Goal: Navigation & Orientation: Find specific page/section

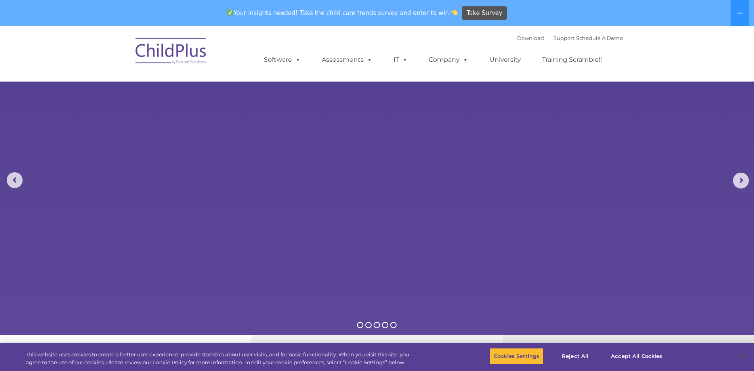
select select "MEDIUM"
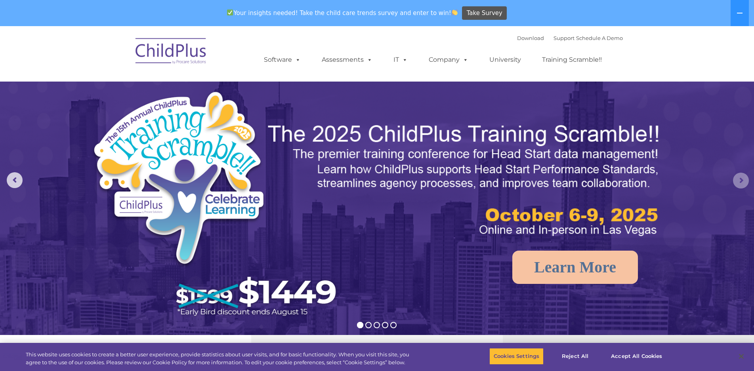
click at [744, 174] on rs-arrow at bounding box center [741, 181] width 16 height 16
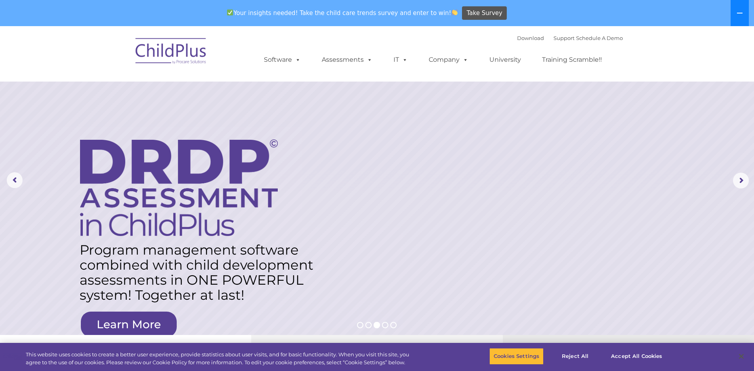
click at [739, 9] on button at bounding box center [740, 13] width 18 height 26
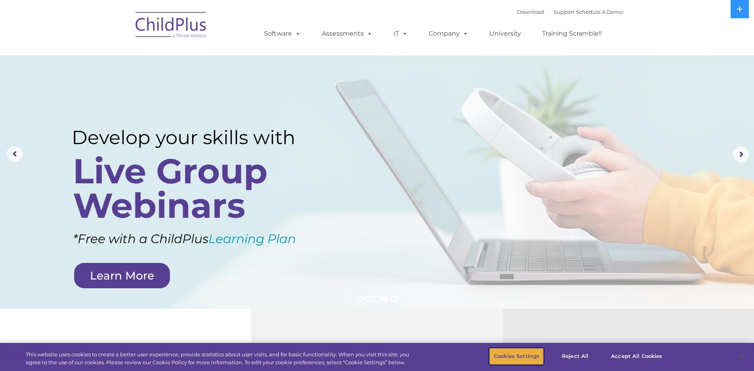
click at [517, 358] on button "Cookies Settings" at bounding box center [517, 356] width 54 height 17
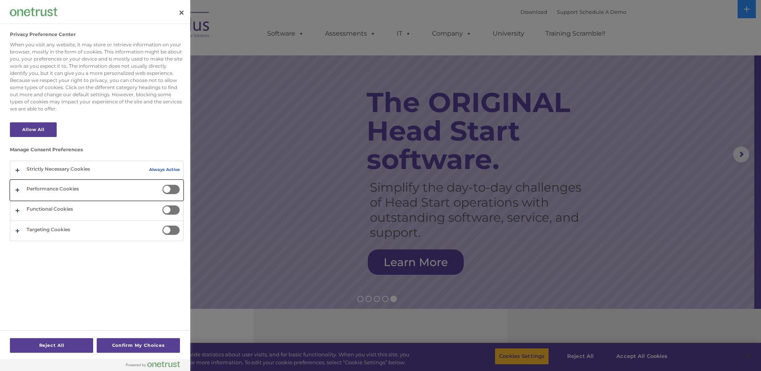
click at [41, 189] on button "Privacy Preference Center" at bounding box center [96, 190] width 173 height 20
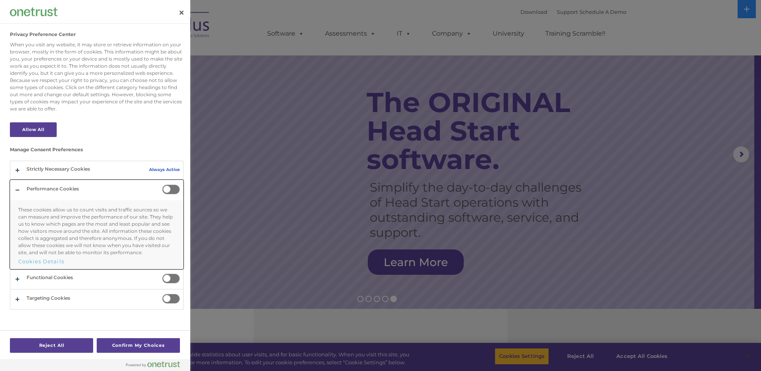
click at [19, 186] on button "Privacy Preference Center" at bounding box center [96, 224] width 173 height 88
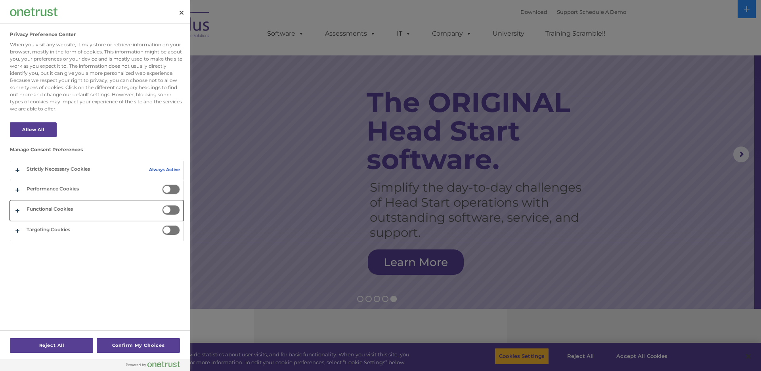
click at [34, 209] on button "Privacy Preference Center" at bounding box center [96, 211] width 173 height 20
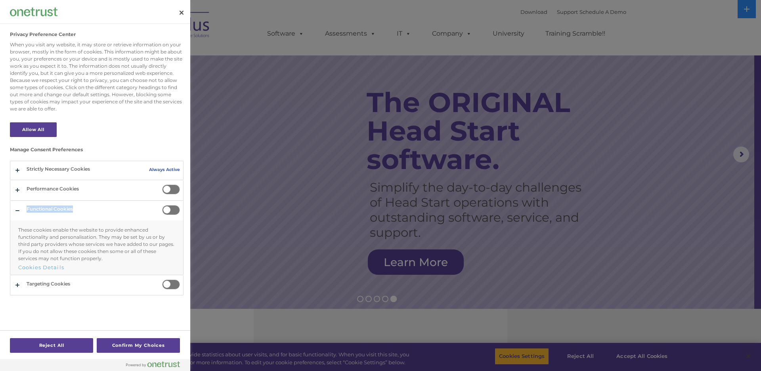
drag, startPoint x: 166, startPoint y: 208, endPoint x: 180, endPoint y: 208, distance: 14.3
click at [180, 208] on div "Functional Cookies Functional Cookies These cookies enable the website to provi…" at bounding box center [97, 238] width 174 height 75
click at [167, 210] on span "Privacy Preference Center" at bounding box center [171, 210] width 18 height 10
click at [162, 205] on input "Functional Cookies" at bounding box center [162, 205] width 0 height 0
click at [42, 209] on button "Privacy Preference Center" at bounding box center [96, 238] width 173 height 74
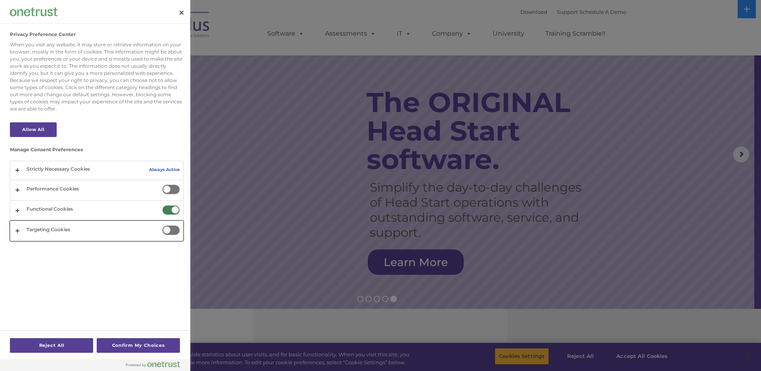
click at [37, 228] on button "Privacy Preference Center" at bounding box center [96, 231] width 173 height 20
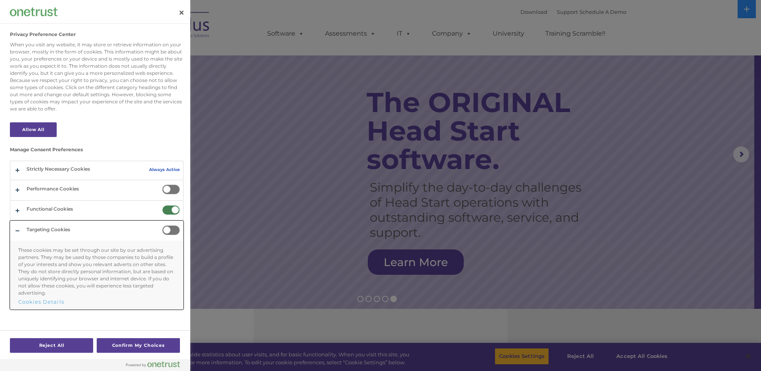
click at [64, 226] on button "Privacy Preference Center" at bounding box center [96, 265] width 173 height 88
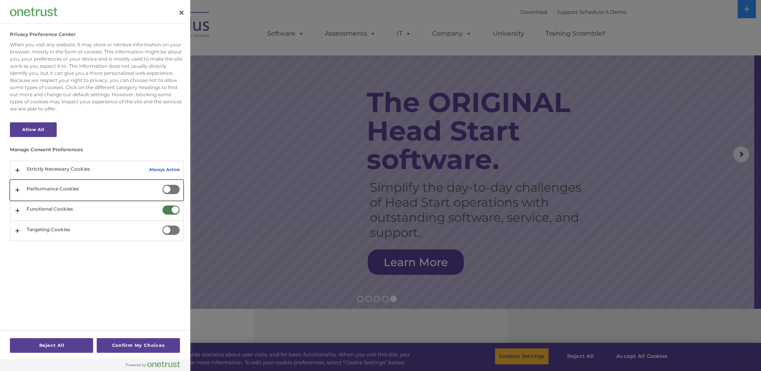
click at [67, 185] on button "Privacy Preference Center" at bounding box center [96, 190] width 173 height 20
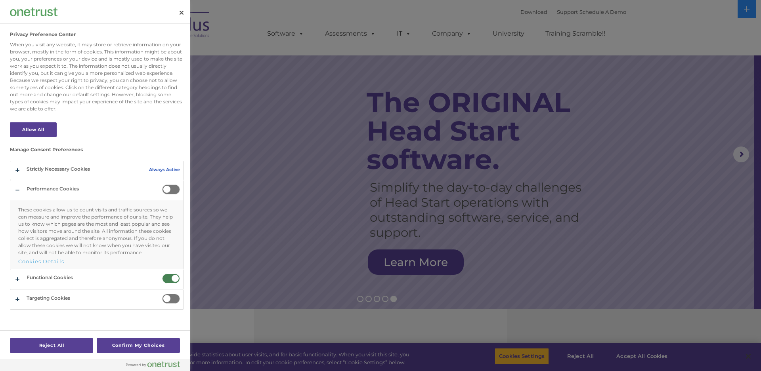
drag, startPoint x: 167, startPoint y: 189, endPoint x: 176, endPoint y: 189, distance: 9.1
click at [176, 189] on span "Privacy Preference Center" at bounding box center [171, 190] width 18 height 10
click at [162, 185] on input "Performance Cookies" at bounding box center [162, 185] width 0 height 0
click at [121, 348] on button "Confirm My Choices" at bounding box center [138, 346] width 83 height 15
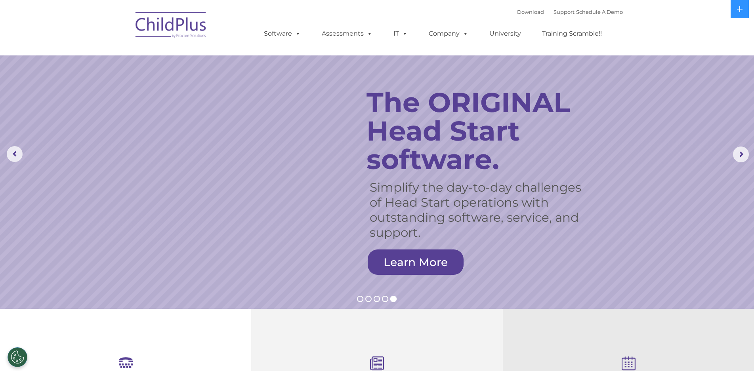
click at [167, 24] on img at bounding box center [171, 26] width 79 height 40
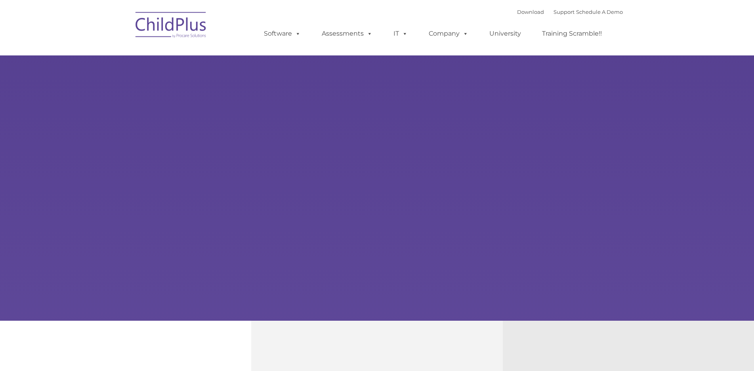
type input ""
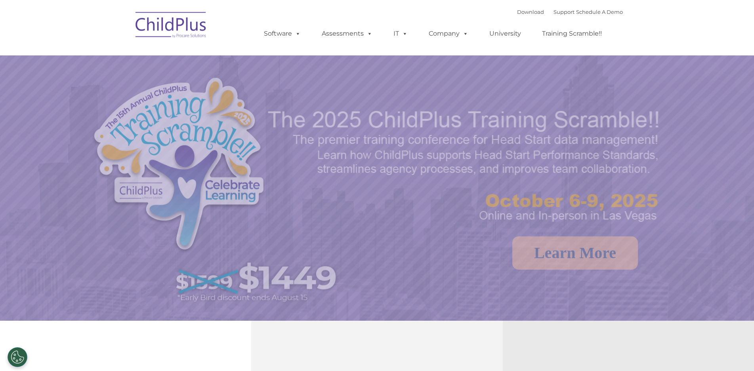
select select "MEDIUM"
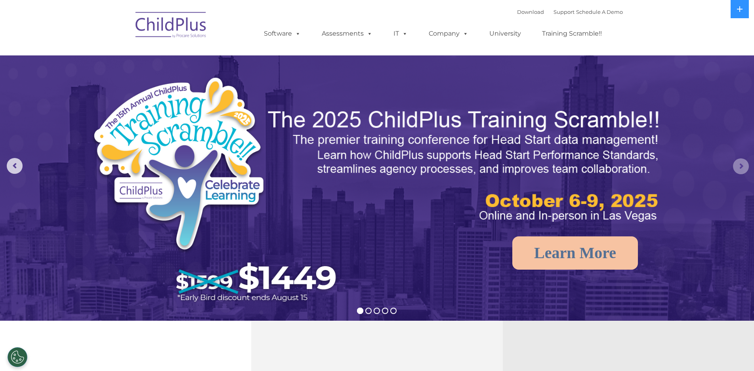
click at [745, 168] on rs-arrow at bounding box center [741, 167] width 16 height 16
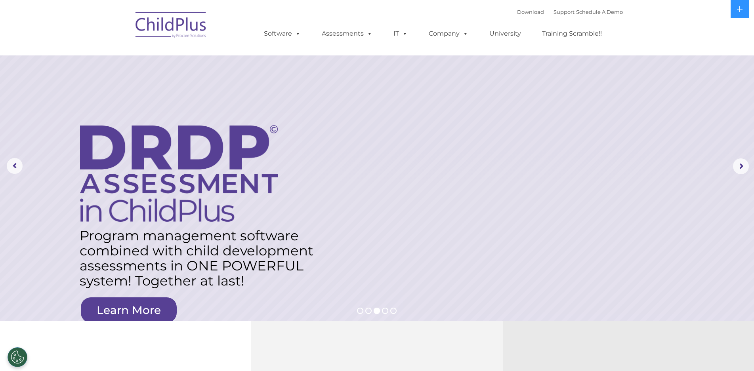
click at [59, 22] on nav "Download Support | Schedule A Demo  MENU MENU Software ChildPlus: The original…" at bounding box center [377, 27] width 754 height 55
click at [742, 8] on icon at bounding box center [740, 9] width 6 height 6
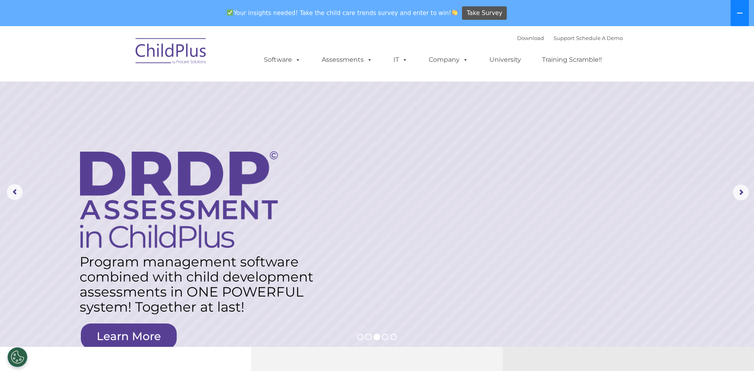
click at [742, 8] on button at bounding box center [740, 13] width 18 height 26
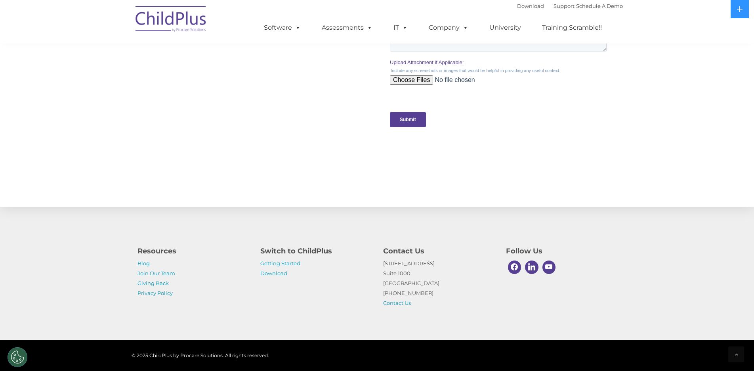
scroll to position [772, 0]
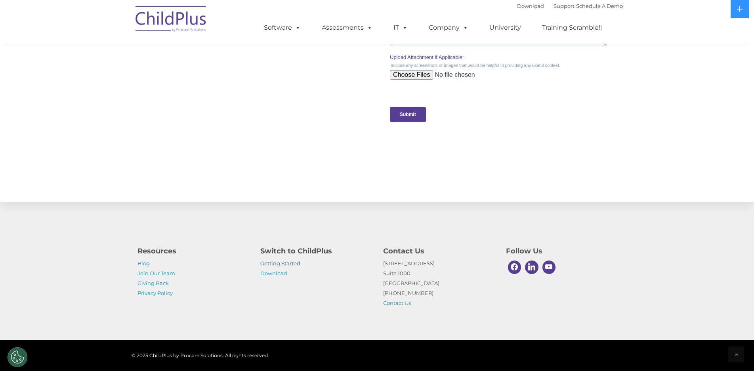
click at [277, 264] on link "Getting Started" at bounding box center [280, 263] width 40 height 6
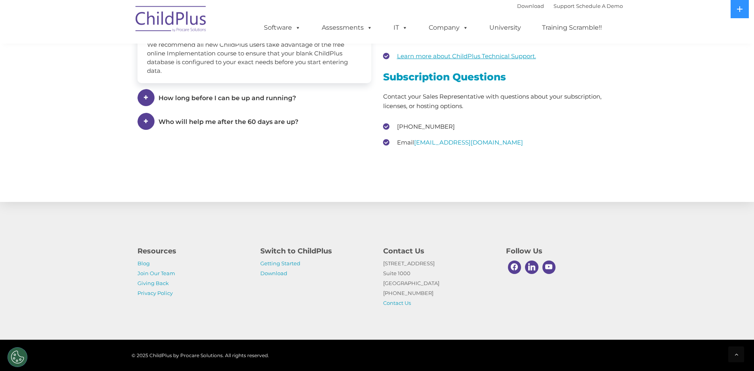
scroll to position [1169, 0]
click at [266, 274] on link "Download" at bounding box center [273, 273] width 27 height 6
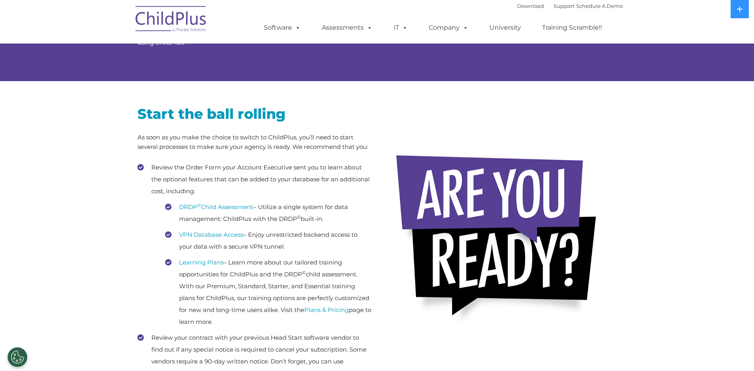
scroll to position [0, 0]
